Goal: Task Accomplishment & Management: Complete application form

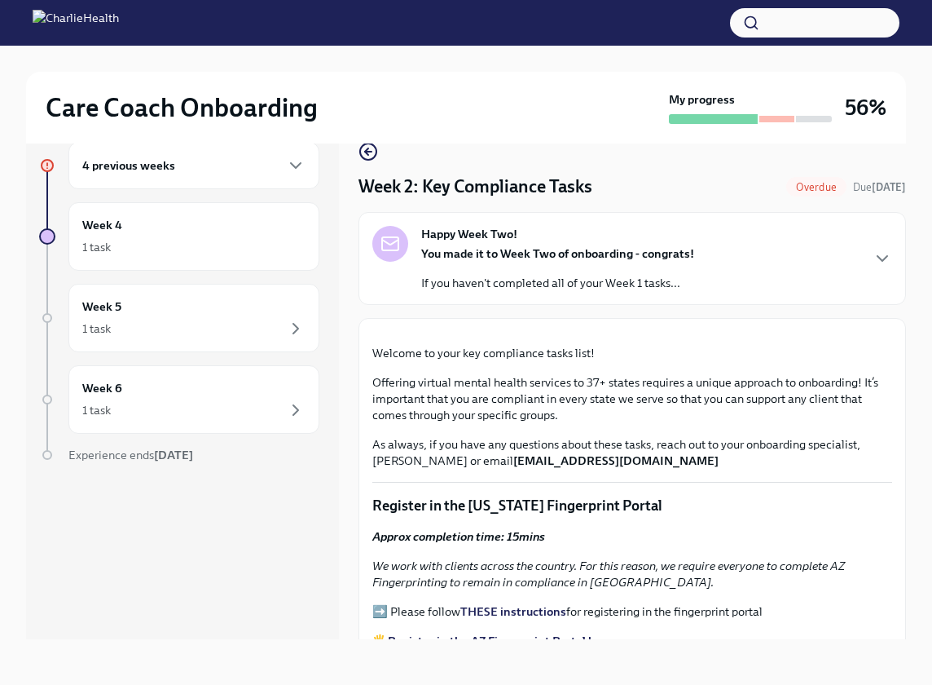
scroll to position [28, 0]
click at [202, 162] on div "4 previous weeks" at bounding box center [193, 166] width 223 height 20
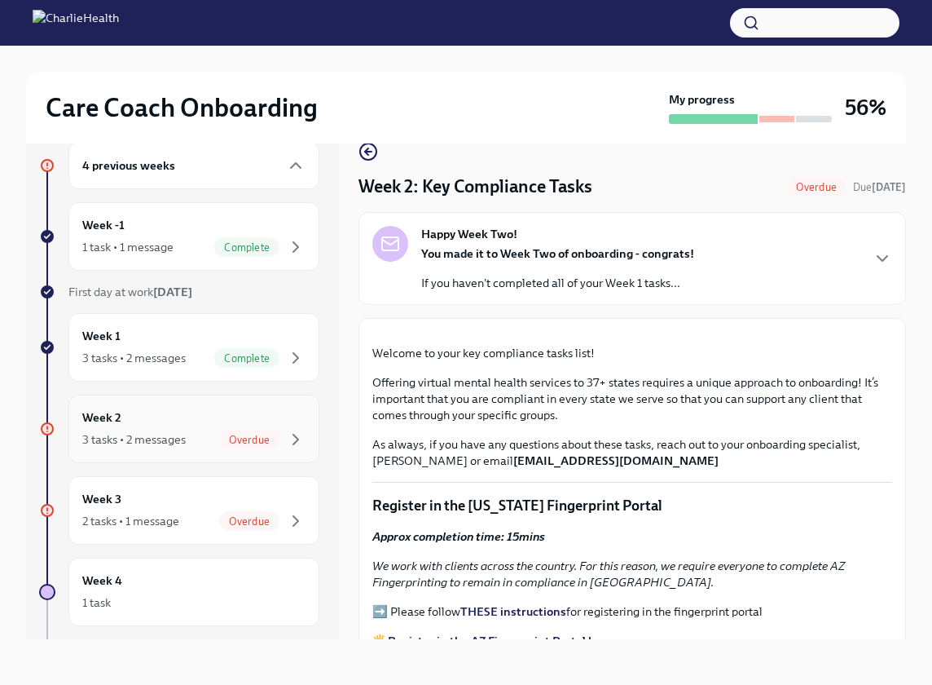
click at [194, 433] on div "3 tasks • 2 messages Overdue" at bounding box center [193, 439] width 223 height 20
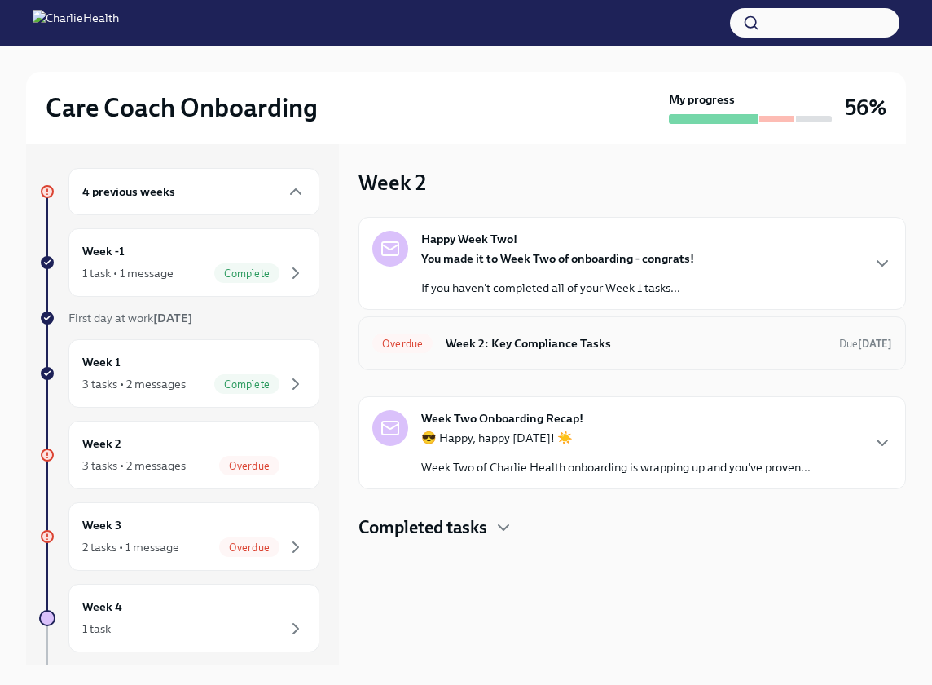
click at [531, 343] on h6 "Week 2: Key Compliance Tasks" at bounding box center [636, 343] width 381 height 18
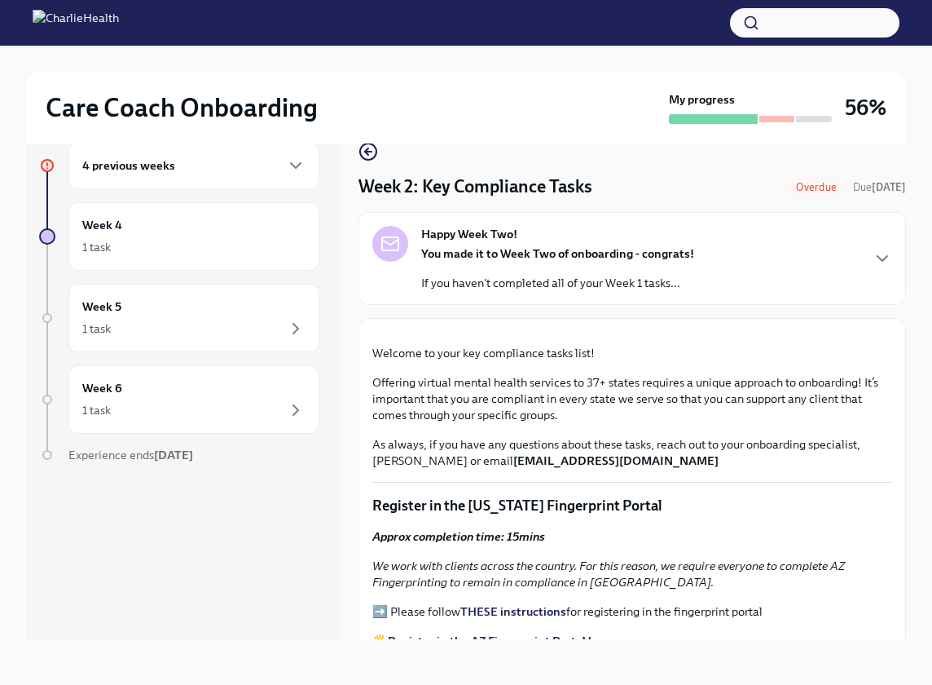
scroll to position [28, 0]
click at [881, 257] on icon "button" at bounding box center [883, 259] width 20 height 20
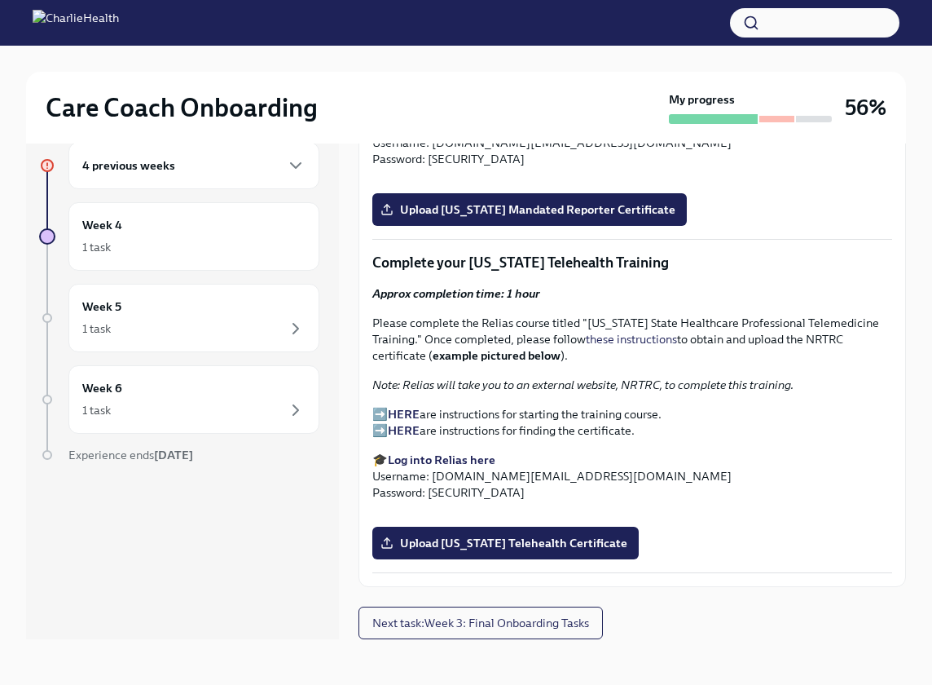
scroll to position [2221, 0]
click at [600, 544] on span "Upload [US_STATE] Telehealth Certificate" at bounding box center [506, 543] width 244 height 16
click at [0, 0] on input "Upload [US_STATE] Telehealth Certificate" at bounding box center [0, 0] width 0 height 0
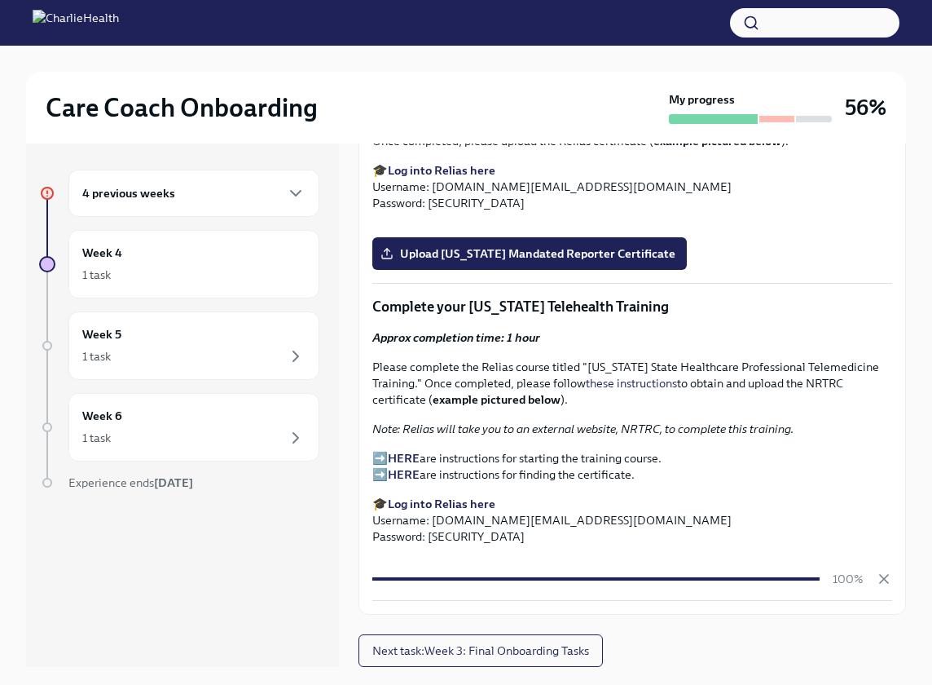
scroll to position [0, 0]
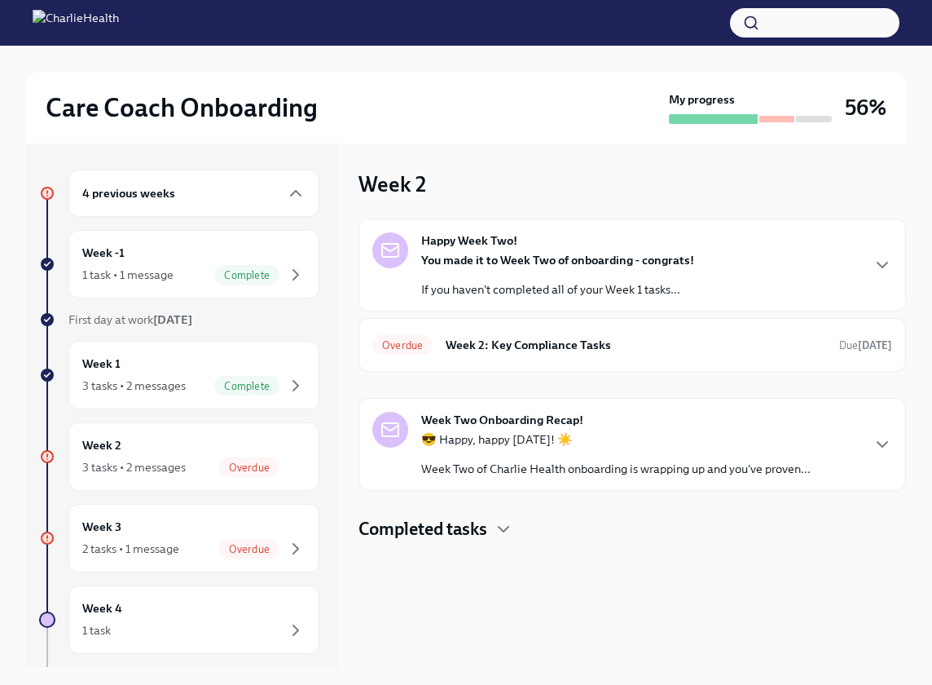
scroll to position [2, 0]
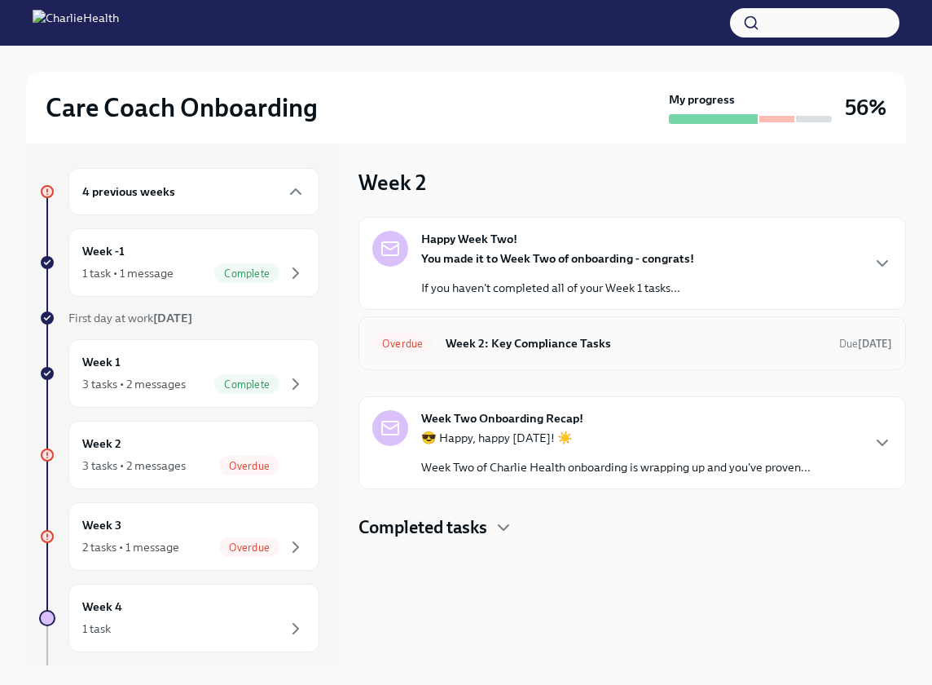
click at [602, 346] on h6 "Week 2: Key Compliance Tasks" at bounding box center [636, 343] width 381 height 18
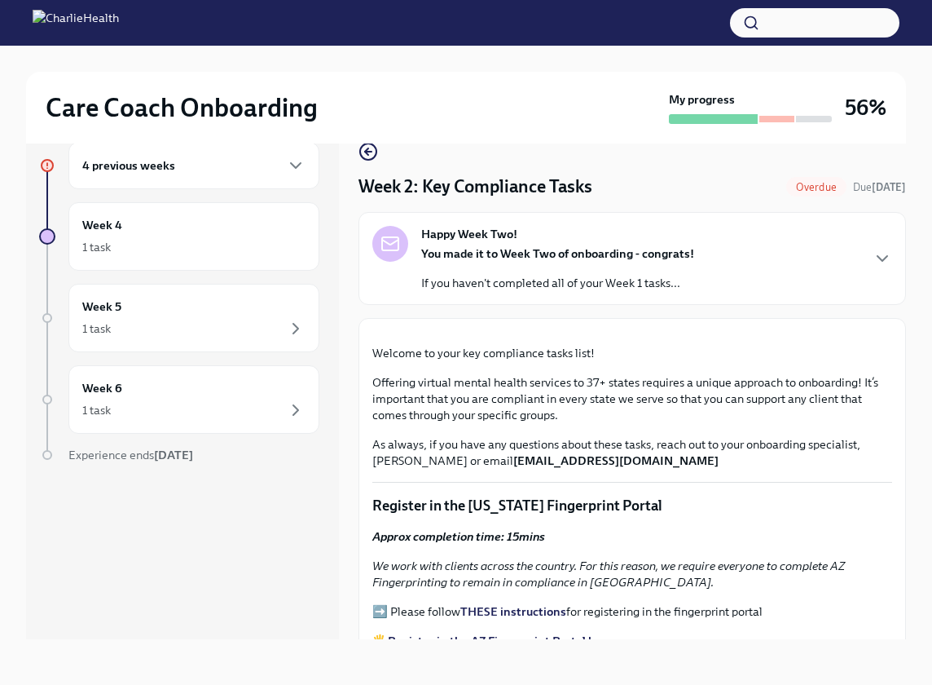
scroll to position [28, 0]
click at [880, 253] on icon "button" at bounding box center [883, 259] width 20 height 20
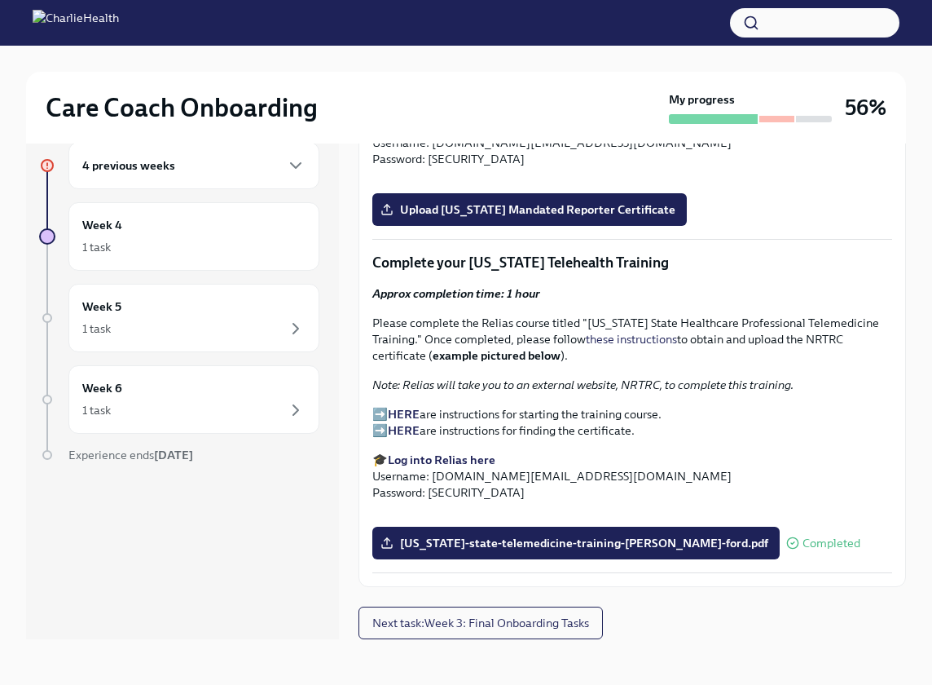
scroll to position [2323, 0]
